Goal: Task Accomplishment & Management: Use online tool/utility

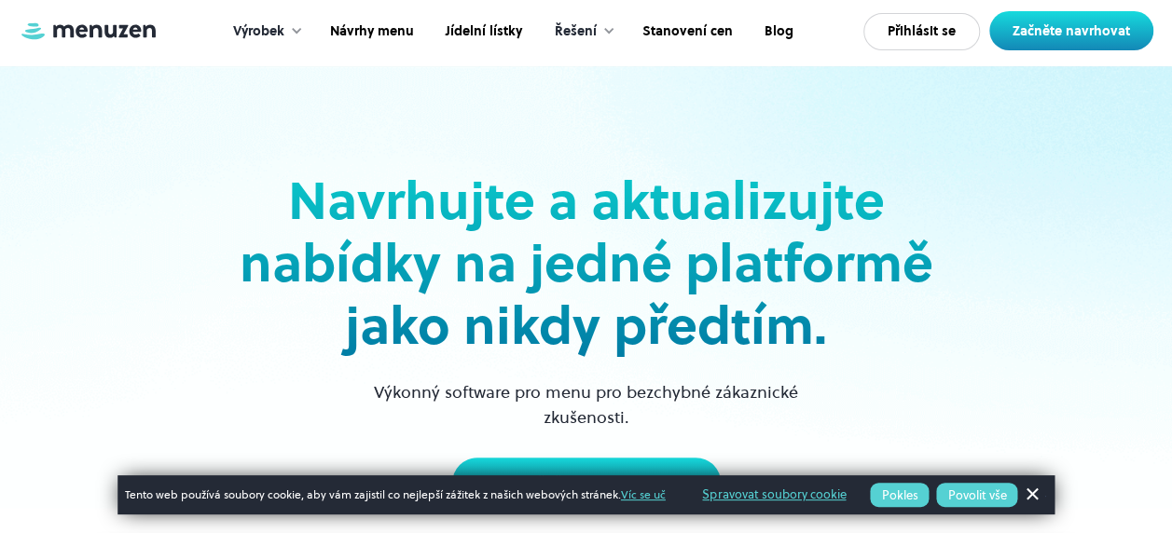
click at [984, 488] on button "Povolit vše" at bounding box center [976, 495] width 81 height 24
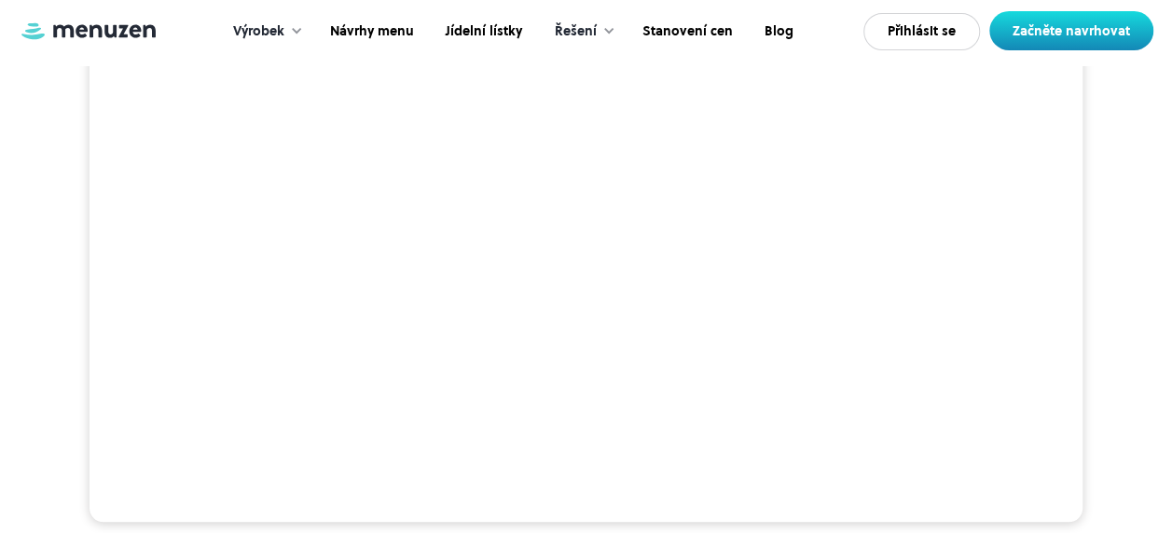
scroll to position [517, 0]
click at [276, 373] on video at bounding box center [585, 270] width 993 height 497
click at [266, 362] on video at bounding box center [585, 270] width 993 height 497
click at [1008, 41] on link "Začněte navrhovat" at bounding box center [1071, 30] width 164 height 39
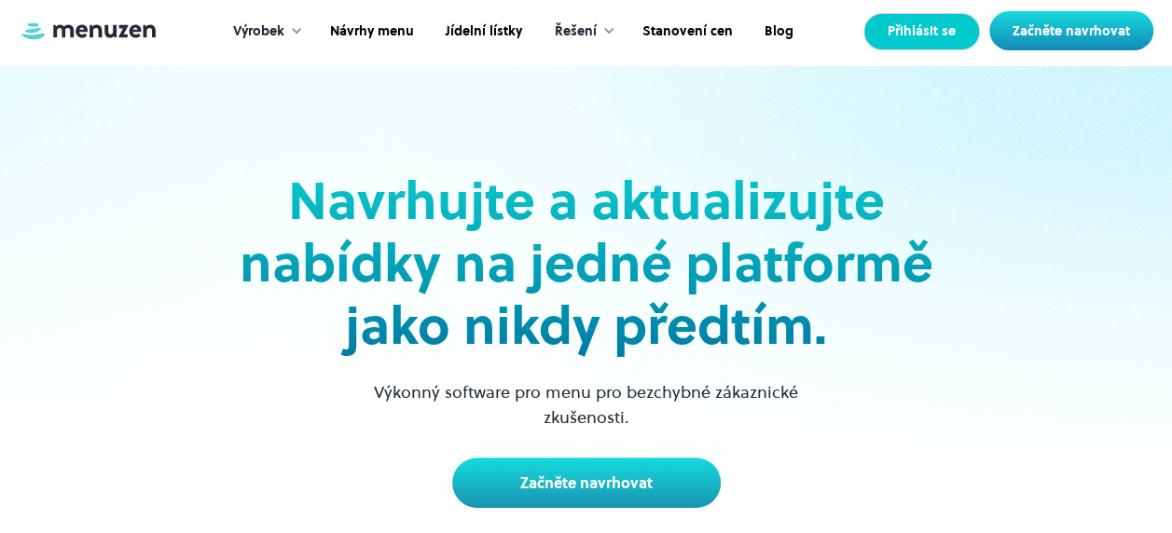
click at [895, 45] on link "Přihlásit se" at bounding box center [921, 31] width 117 height 37
click at [375, 37] on link "Návrhy menu" at bounding box center [370, 32] width 116 height 58
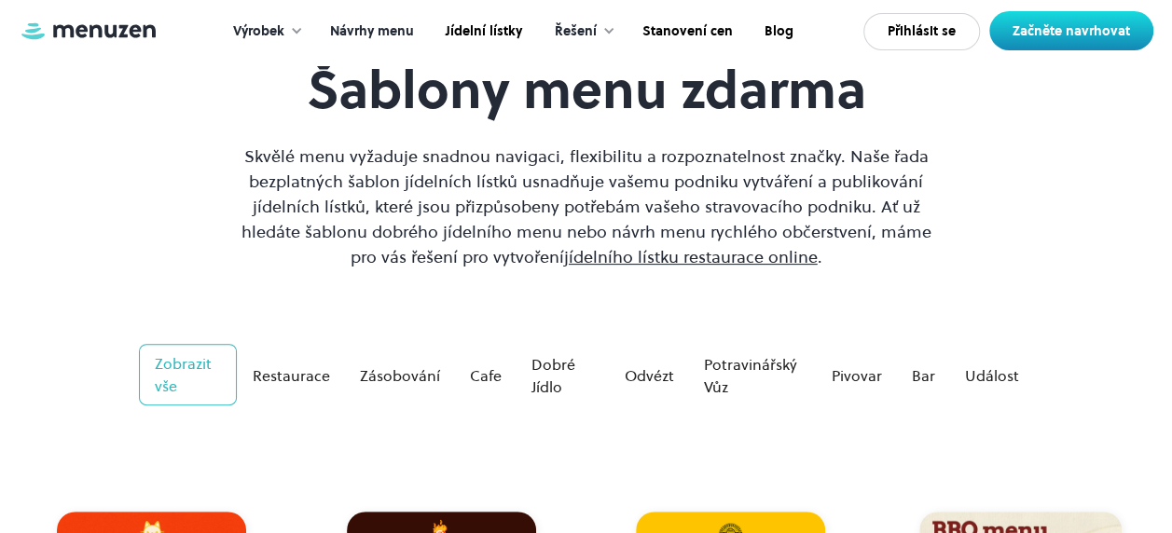
scroll to position [125, 0]
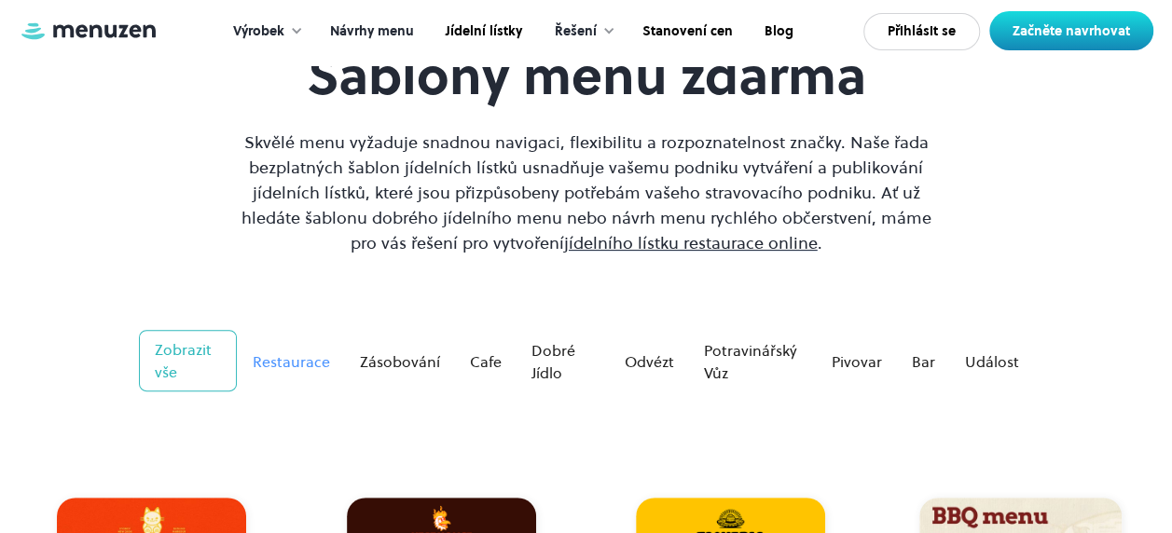
click at [258, 360] on div "Restaurace" at bounding box center [290, 361] width 77 height 22
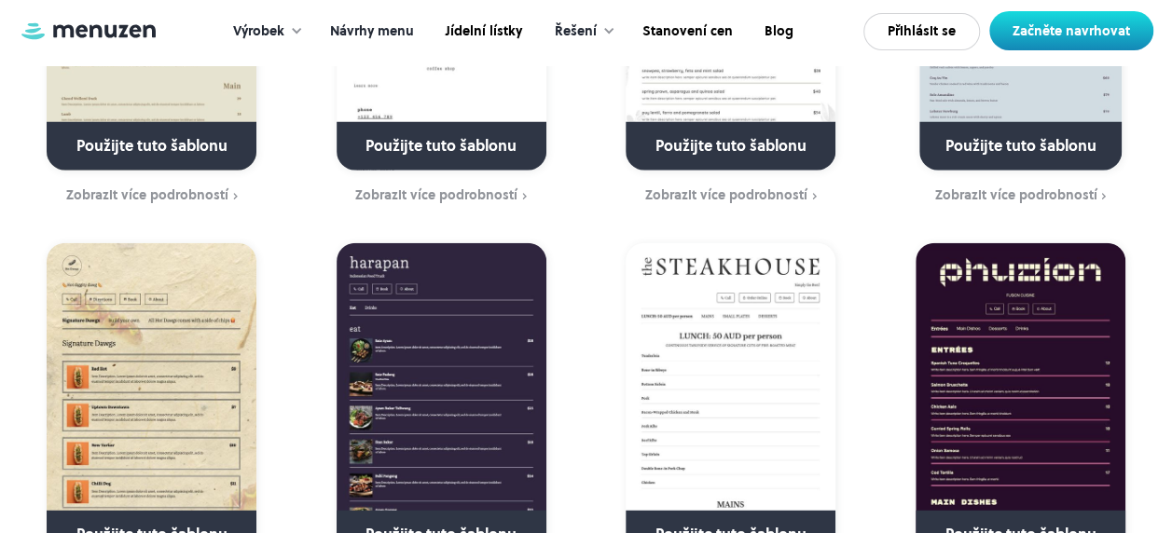
scroll to position [2337, 0]
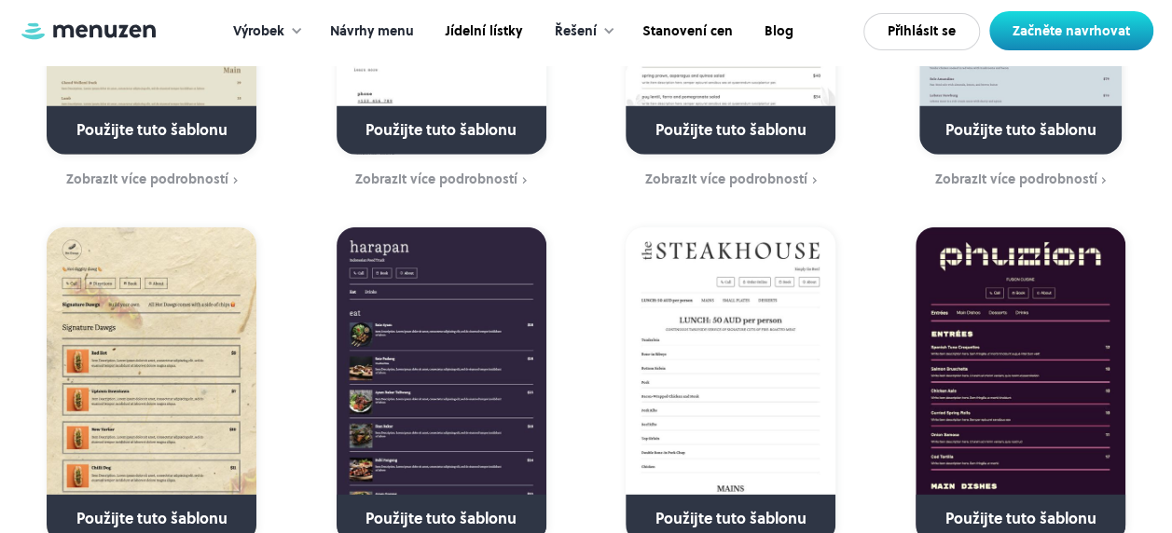
click at [1059, 151] on link at bounding box center [1020, 139] width 267 height 48
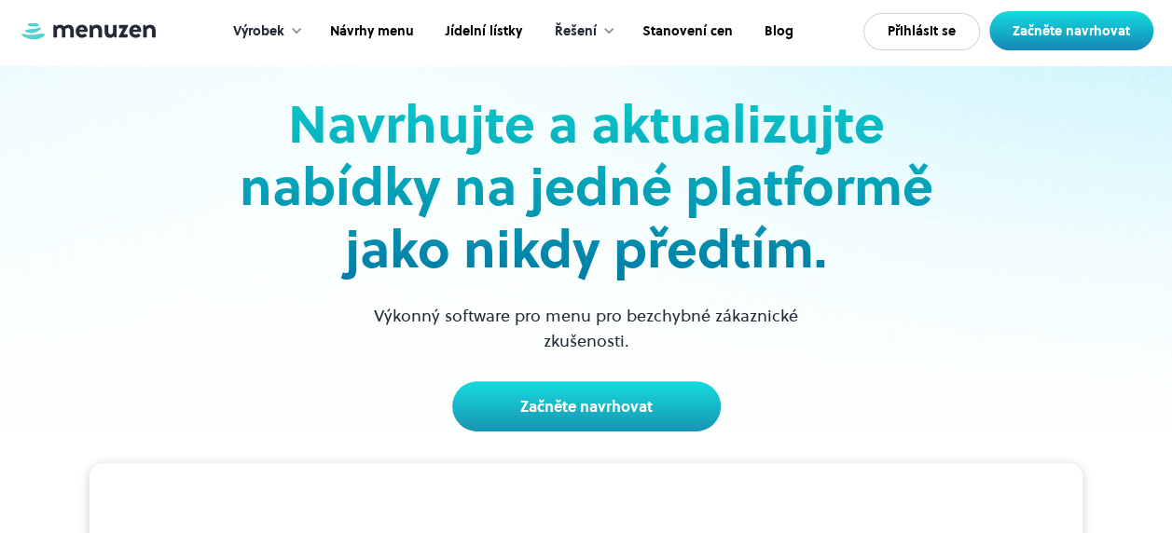
scroll to position [90, 0]
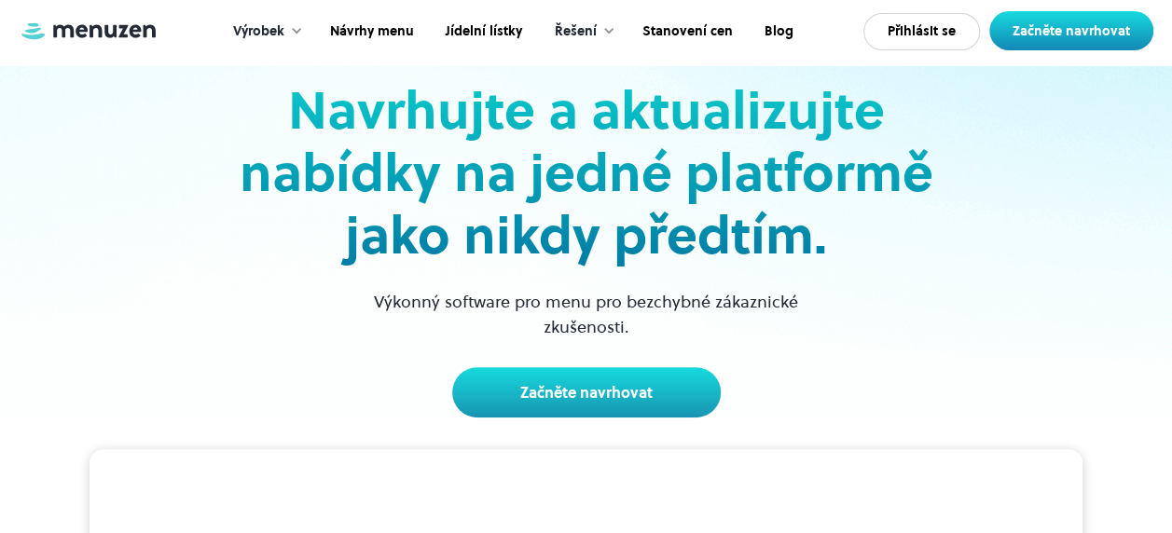
click at [261, 32] on div "Výrobek" at bounding box center [258, 31] width 51 height 21
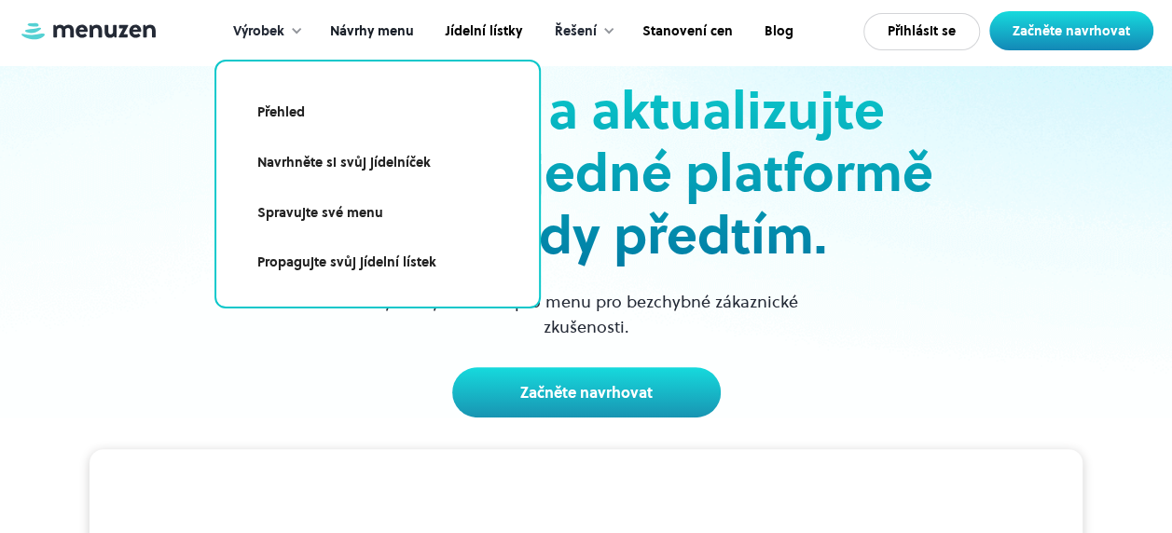
click at [377, 43] on link "Návrhy menu" at bounding box center [370, 32] width 116 height 58
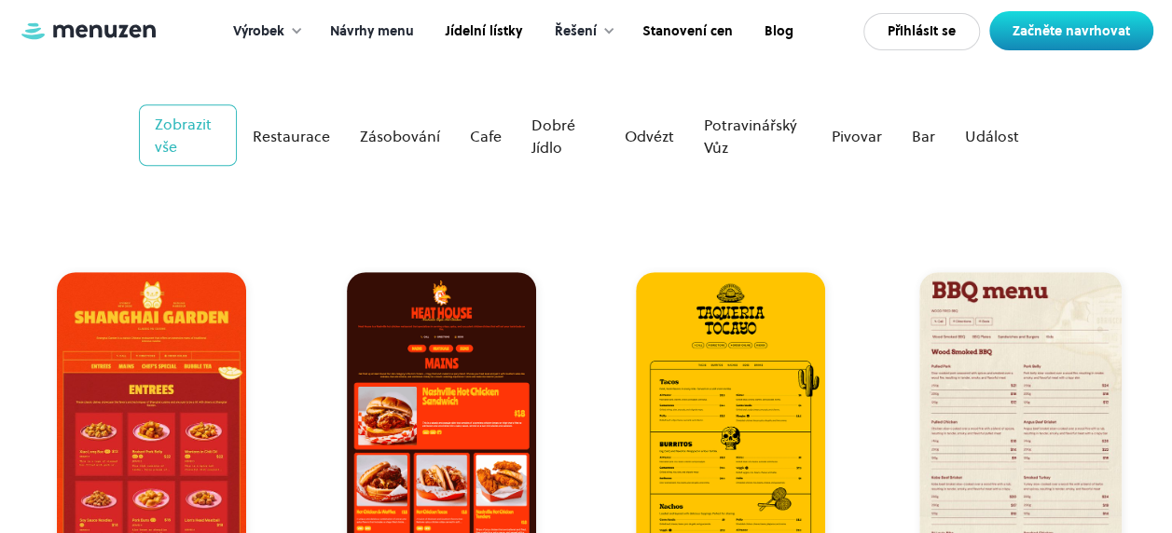
scroll to position [336, 0]
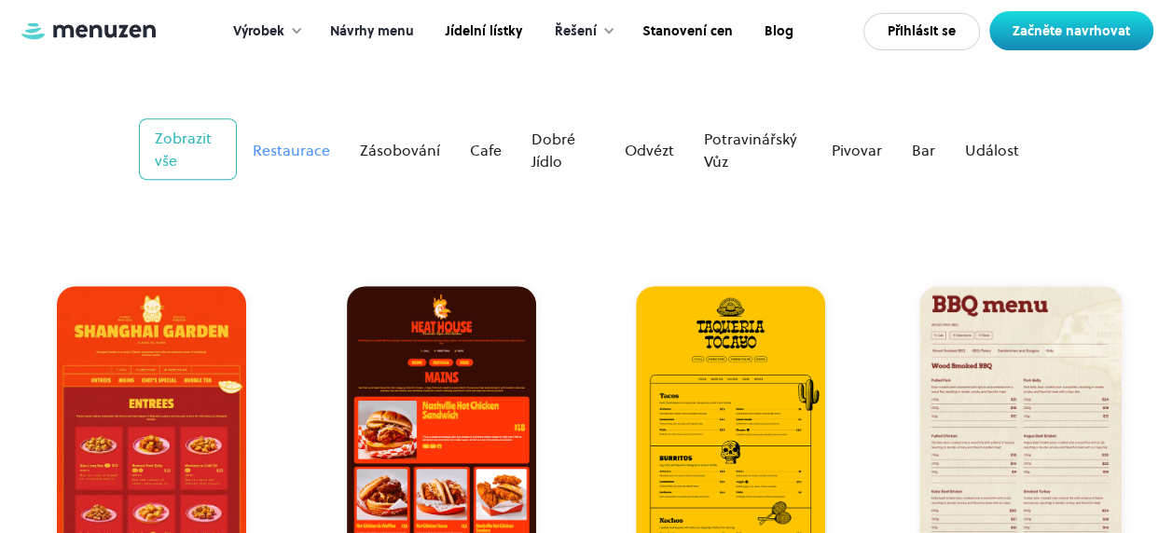
click at [289, 154] on div "Restaurace" at bounding box center [290, 150] width 77 height 22
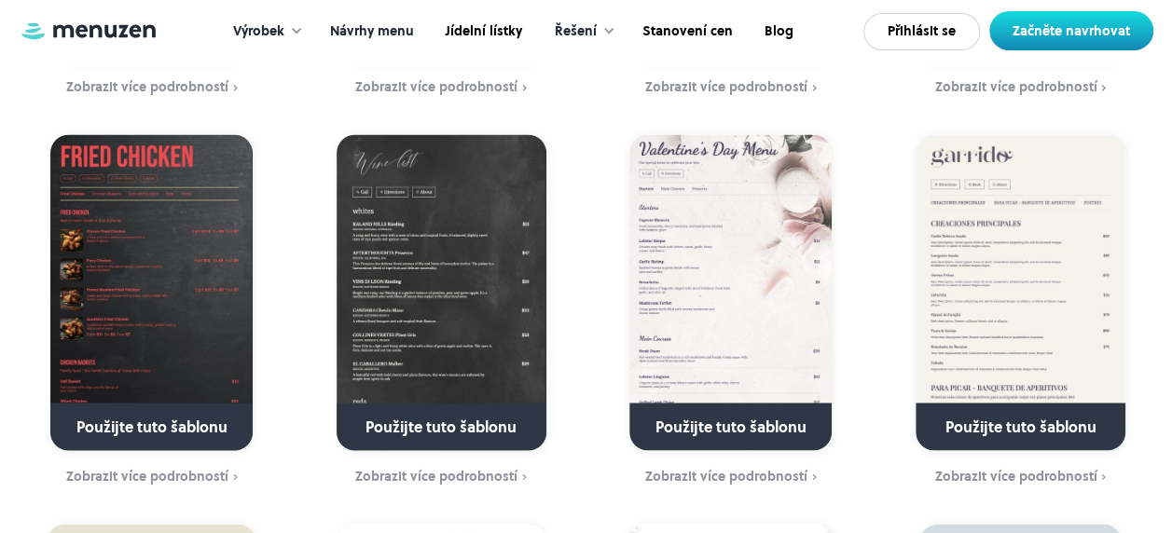
scroll to position [1654, 0]
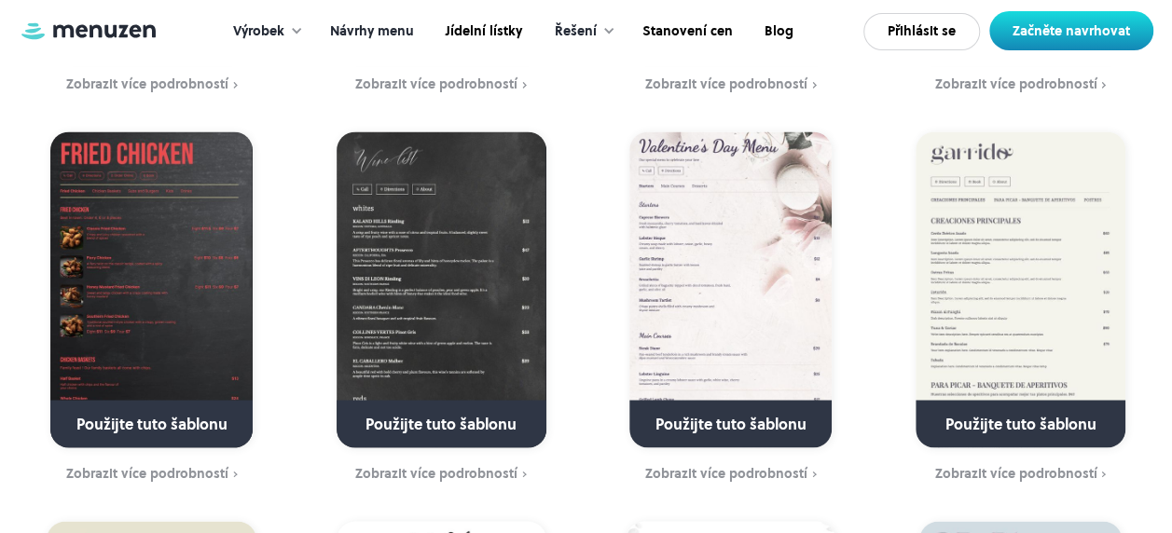
click at [476, 432] on link at bounding box center [441, 431] width 267 height 48
